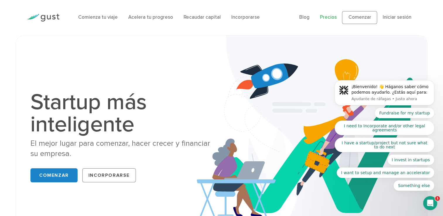
click at [326, 20] on link "Precios" at bounding box center [328, 17] width 17 height 6
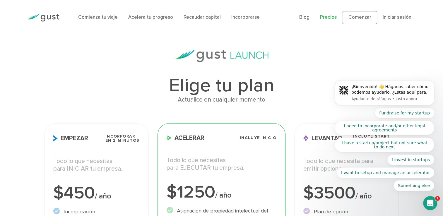
click at [124, 66] on div "Elige tu plan Actualice en cualquier momento Empezar Incorporar en 2 minutos To…" at bounding box center [222, 218] width 364 height 336
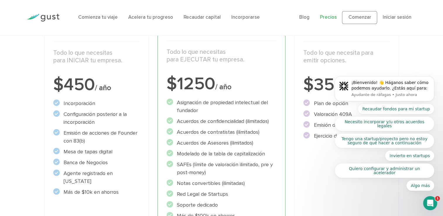
scroll to position [147, 0]
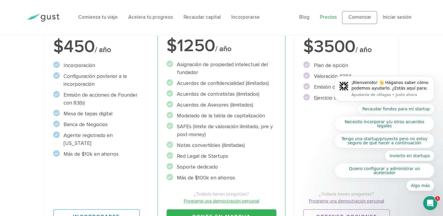
click at [107, 51] on span "/ año" at bounding box center [103, 49] width 16 height 9
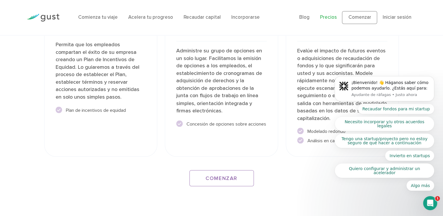
scroll to position [1026, 0]
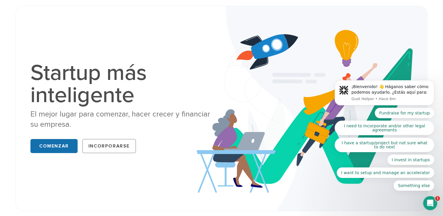
click at [61, 148] on link "Comenzar" at bounding box center [53, 146] width 47 height 14
